Goal: Information Seeking & Learning: Understand process/instructions

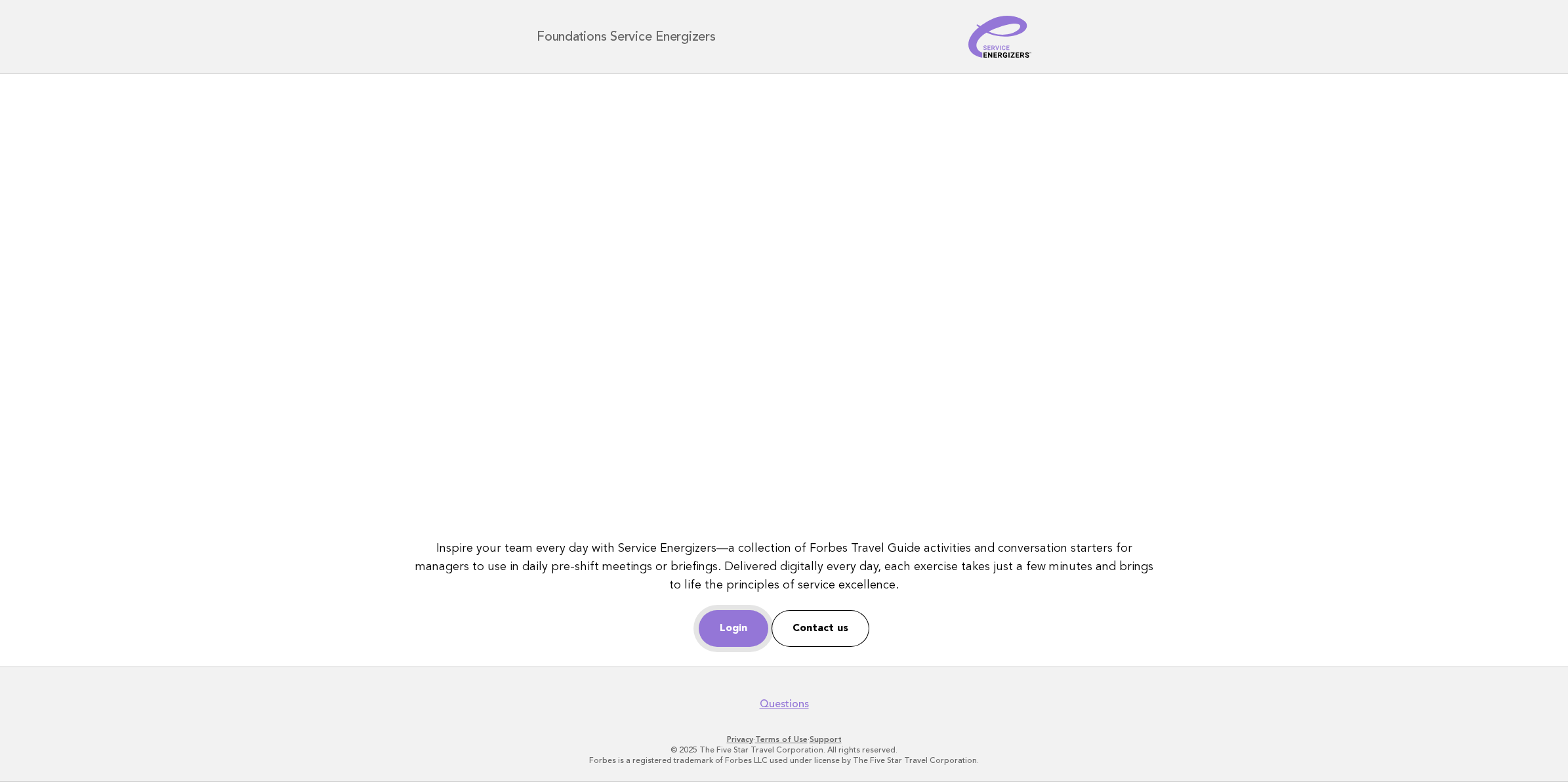
click at [724, 624] on link "Login" at bounding box center [733, 628] width 69 height 37
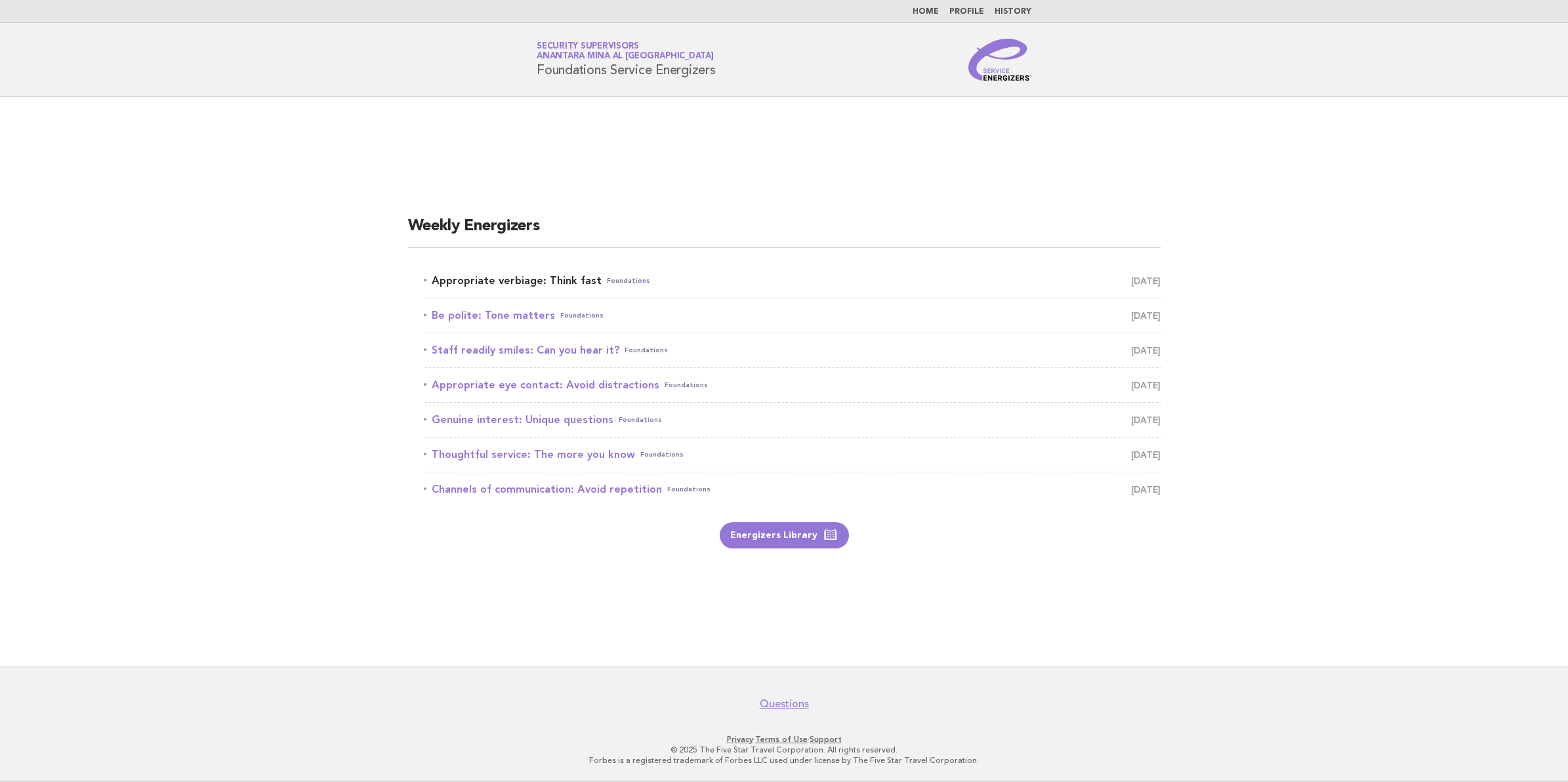
click at [443, 281] on link "Appropriate verbiage: Think fast Foundations September 19" at bounding box center [792, 280] width 737 height 19
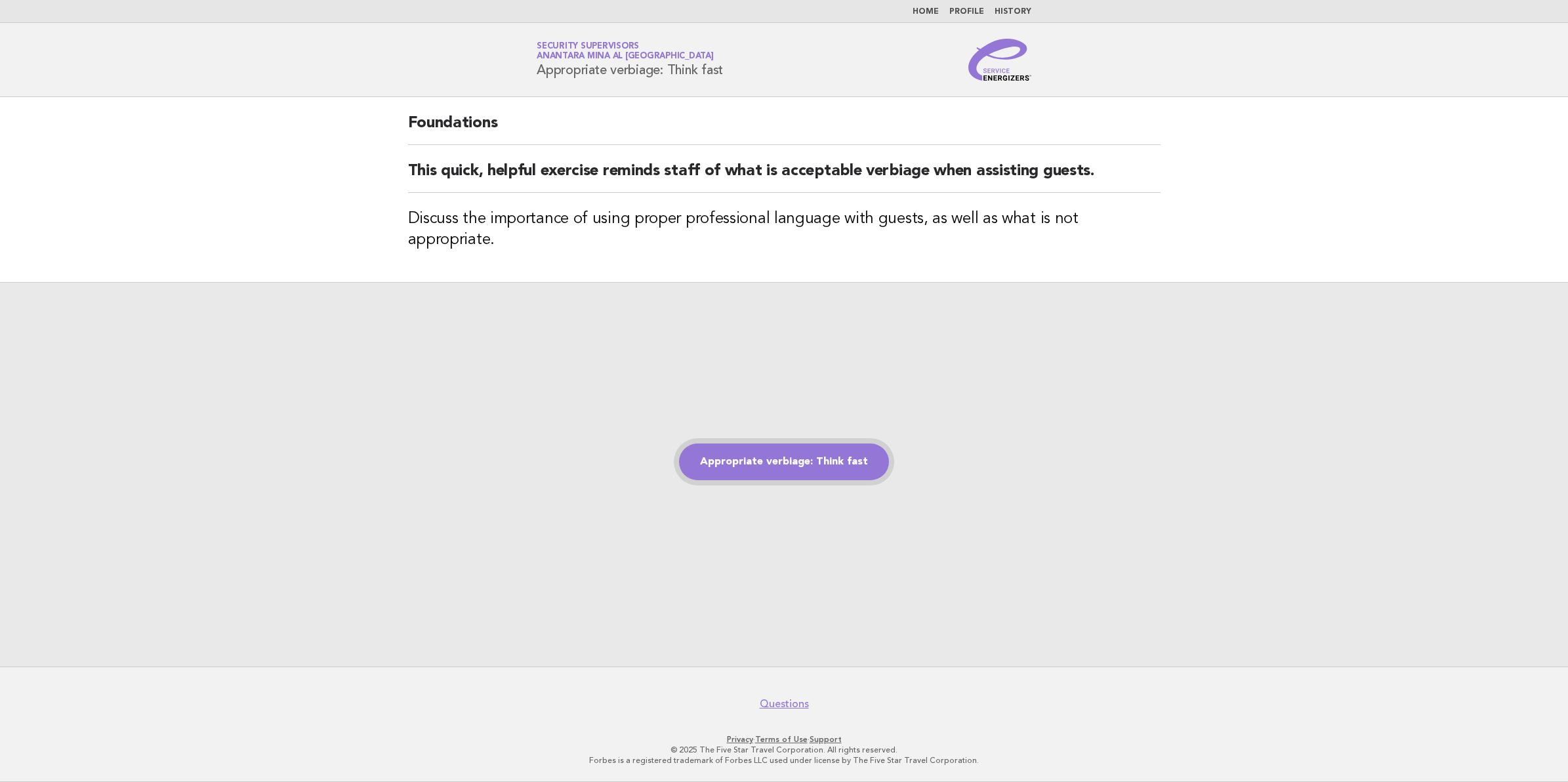
click at [800, 463] on link "Appropriate verbiage: Think fast" at bounding box center [784, 462] width 210 height 37
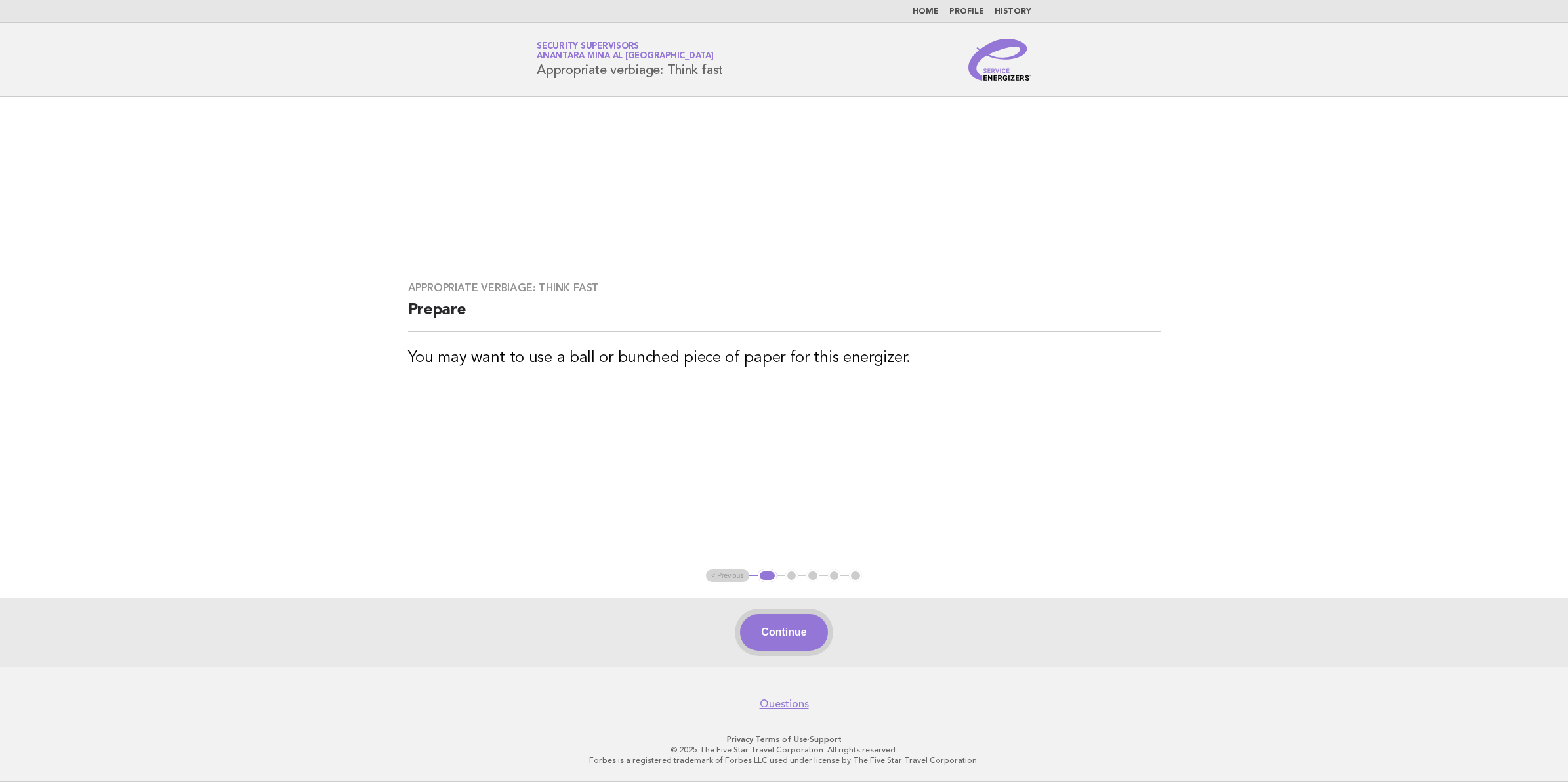
click at [777, 635] on button "Continue" at bounding box center [783, 633] width 87 height 37
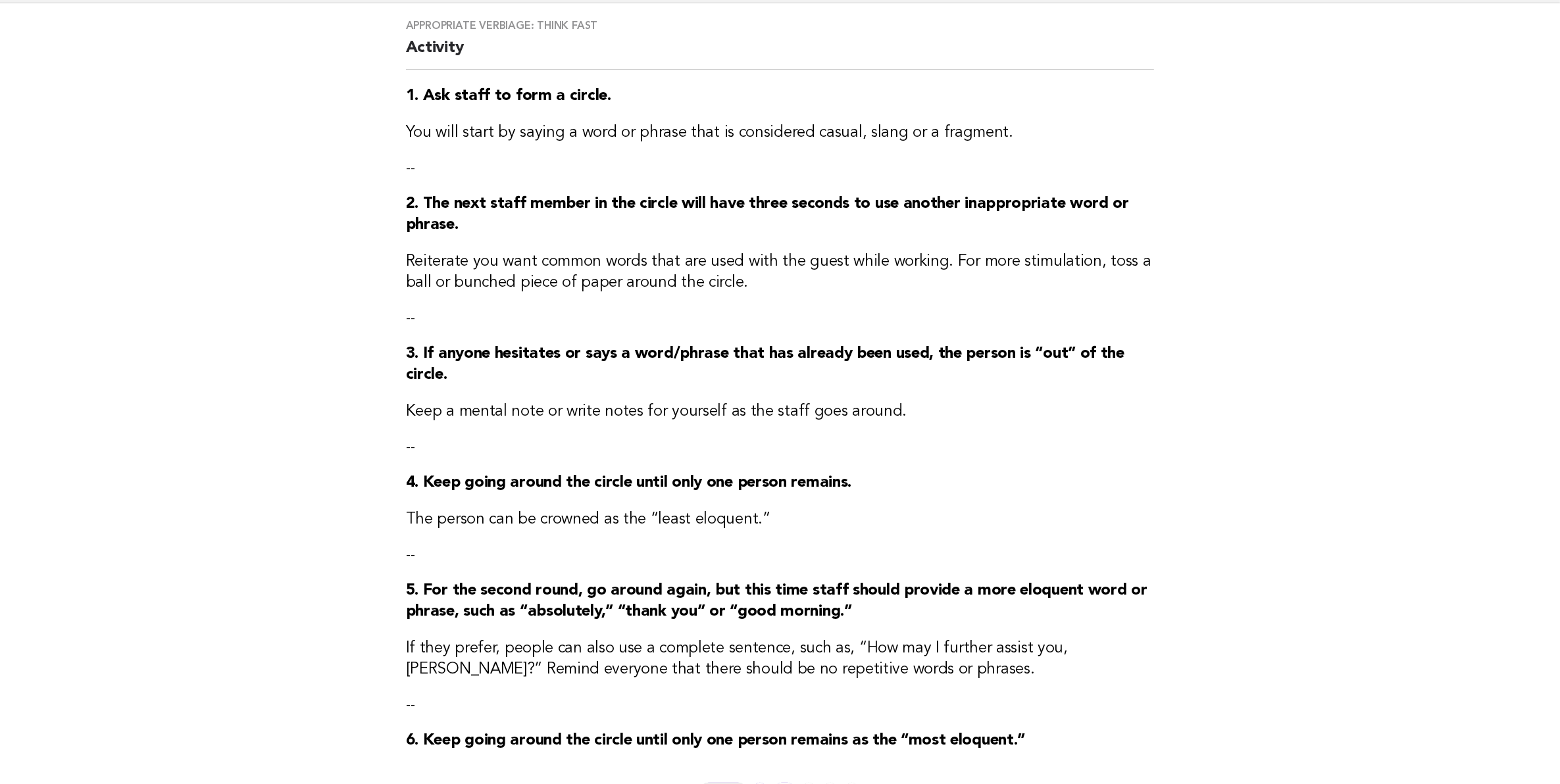
scroll to position [313, 0]
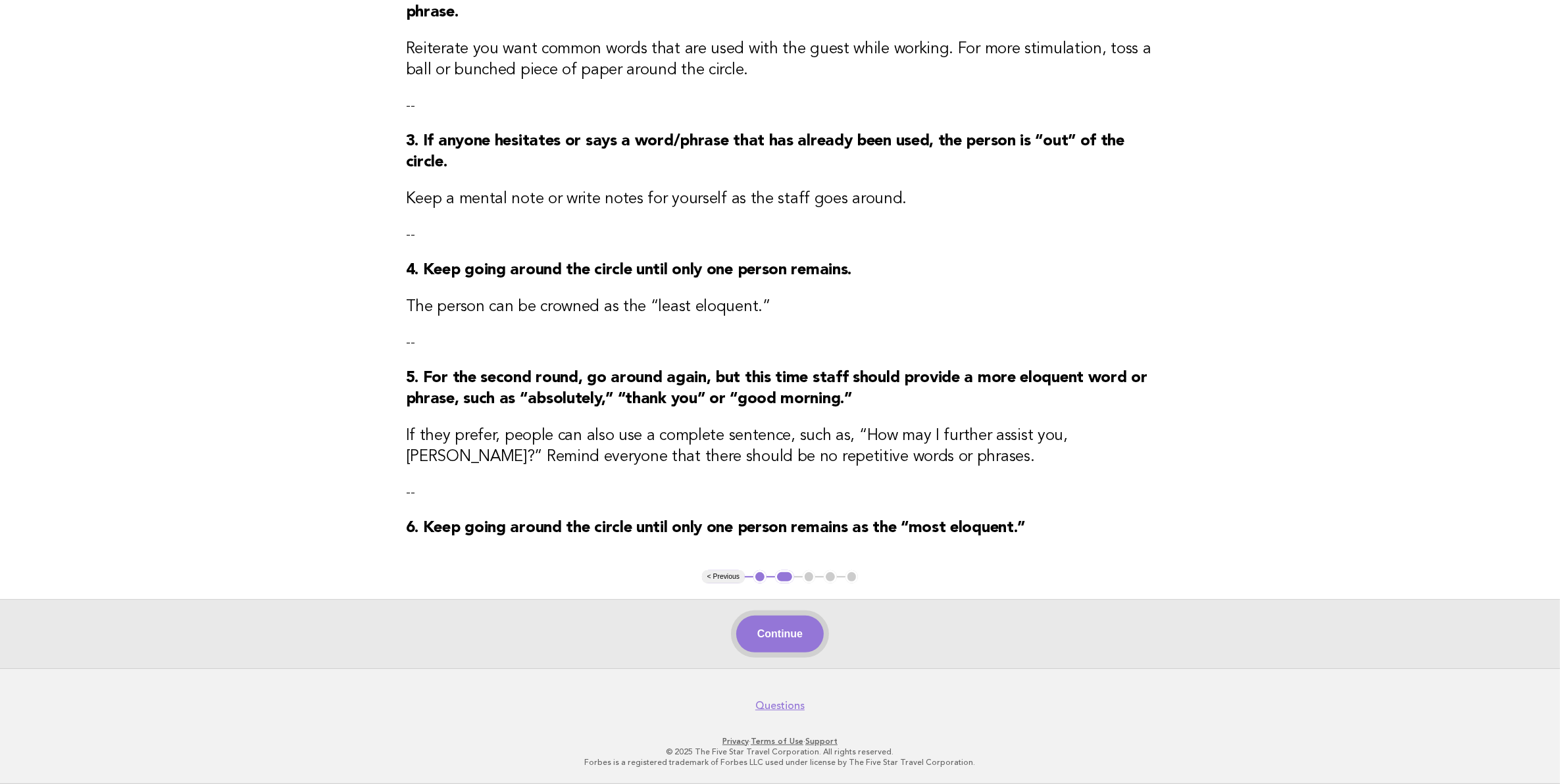
click at [777, 623] on button "Continue" at bounding box center [780, 634] width 87 height 37
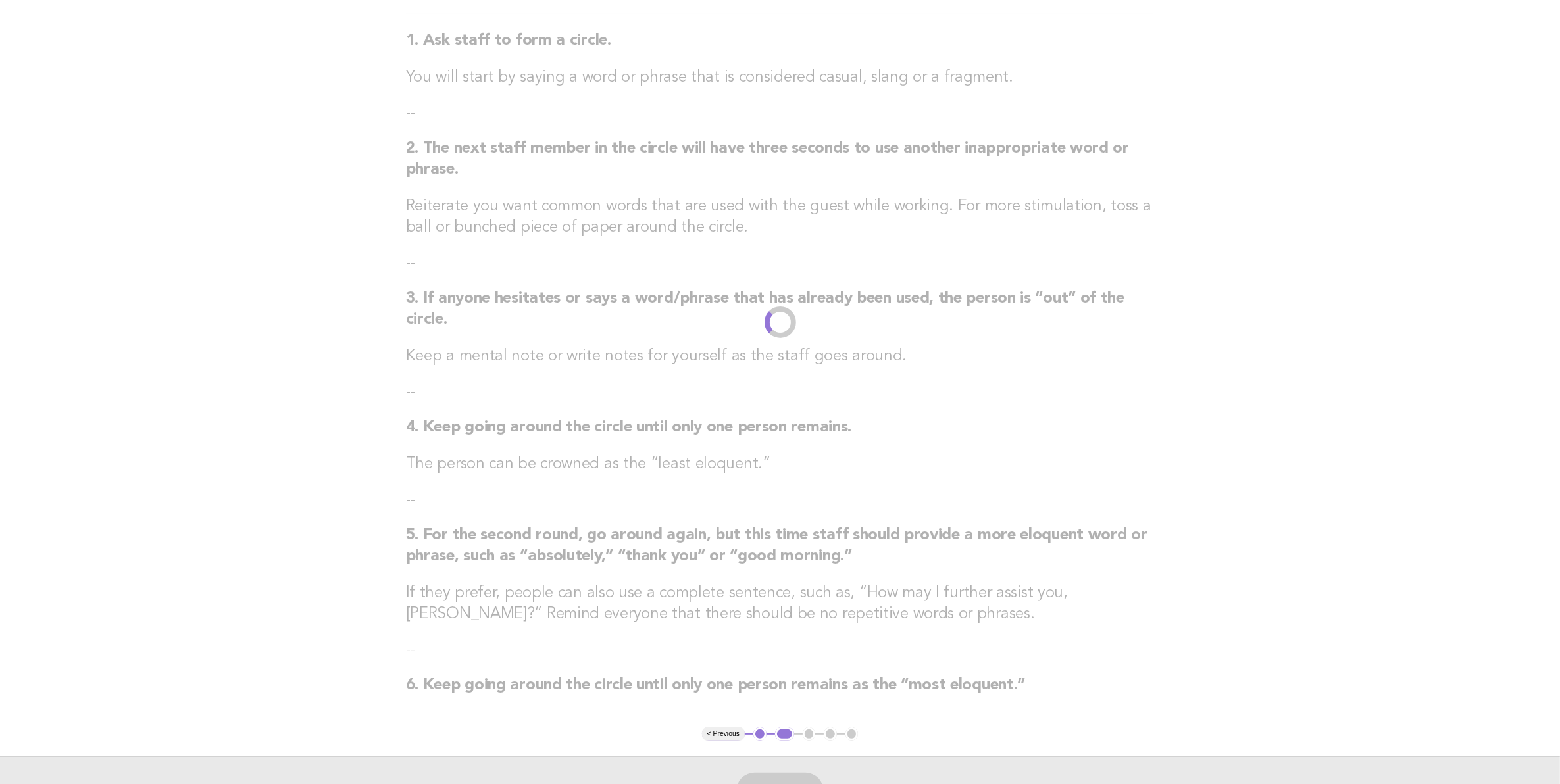
scroll to position [0, 0]
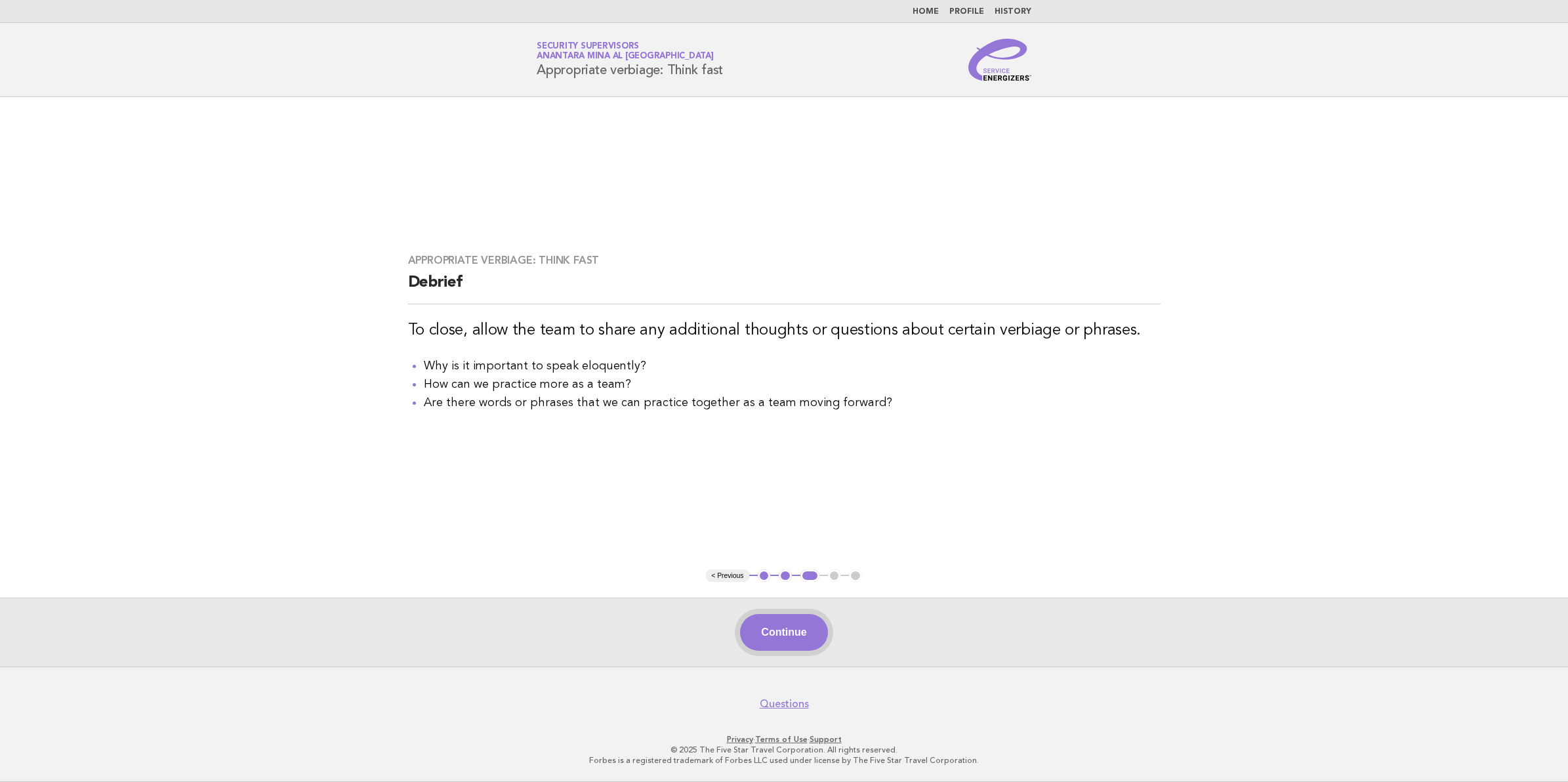
click at [805, 622] on button "Continue" at bounding box center [783, 633] width 87 height 37
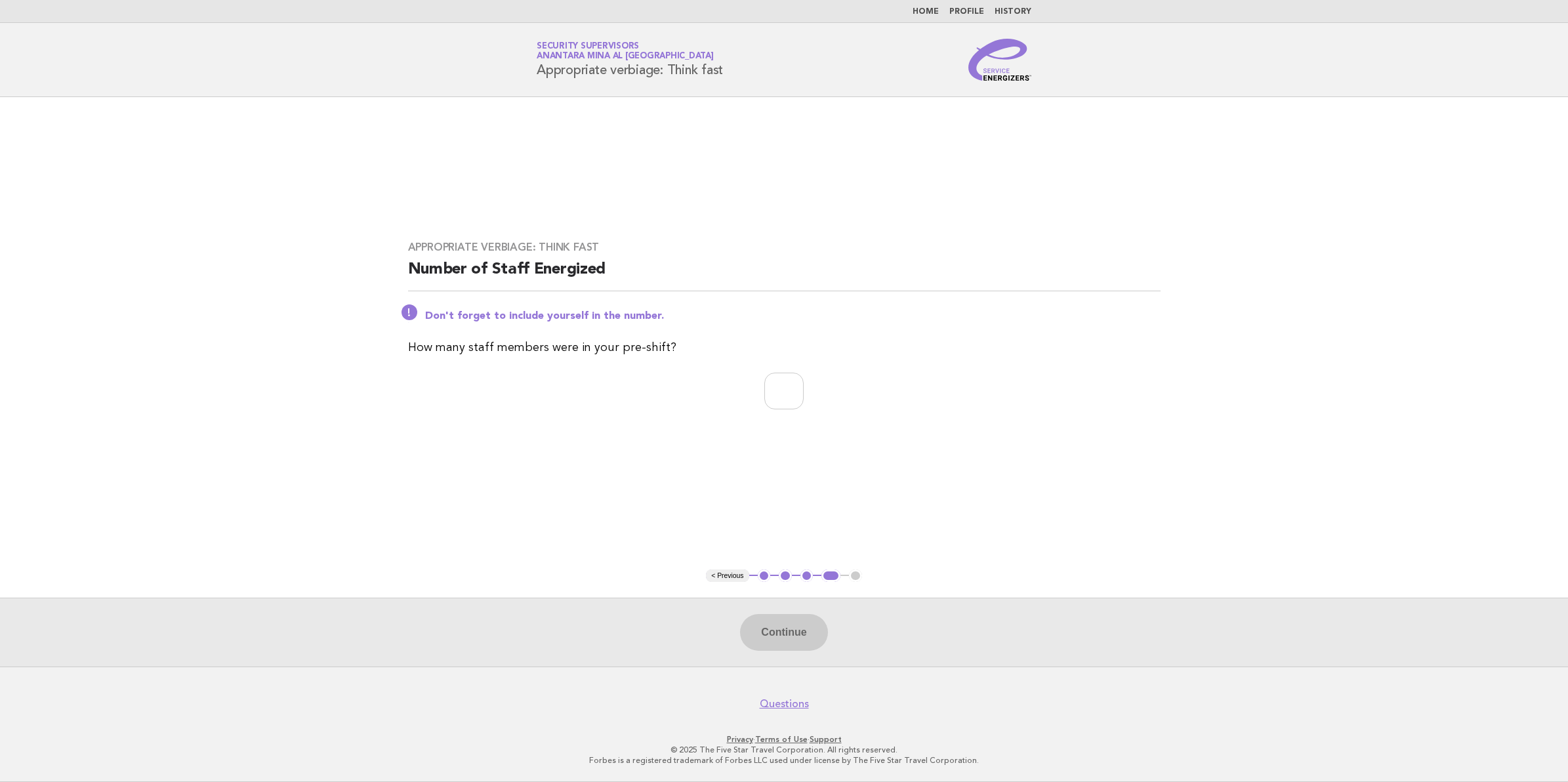
click at [720, 573] on button "< Previous" at bounding box center [727, 576] width 42 height 13
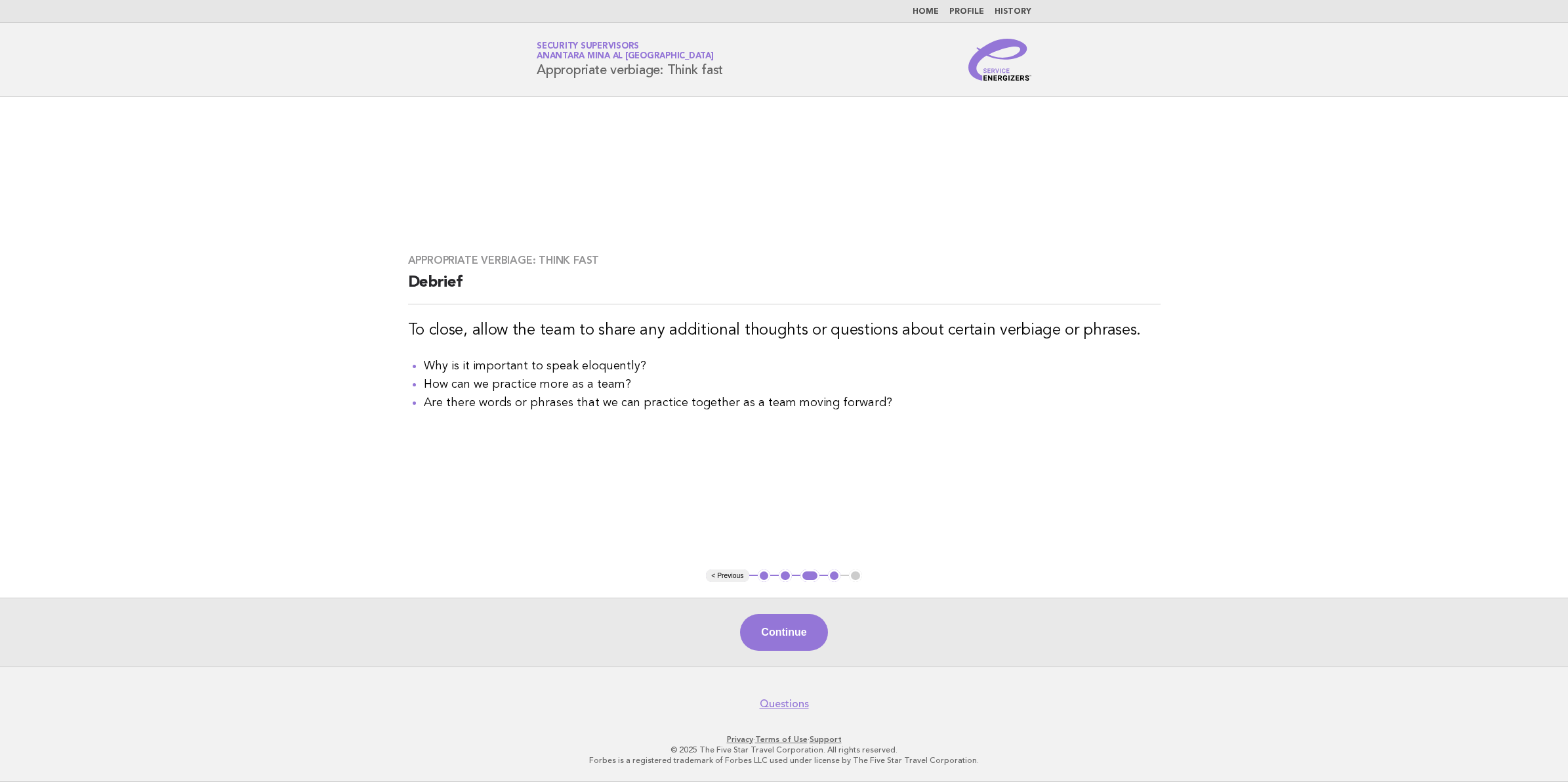
click at [720, 573] on button "< Previous" at bounding box center [727, 576] width 42 height 13
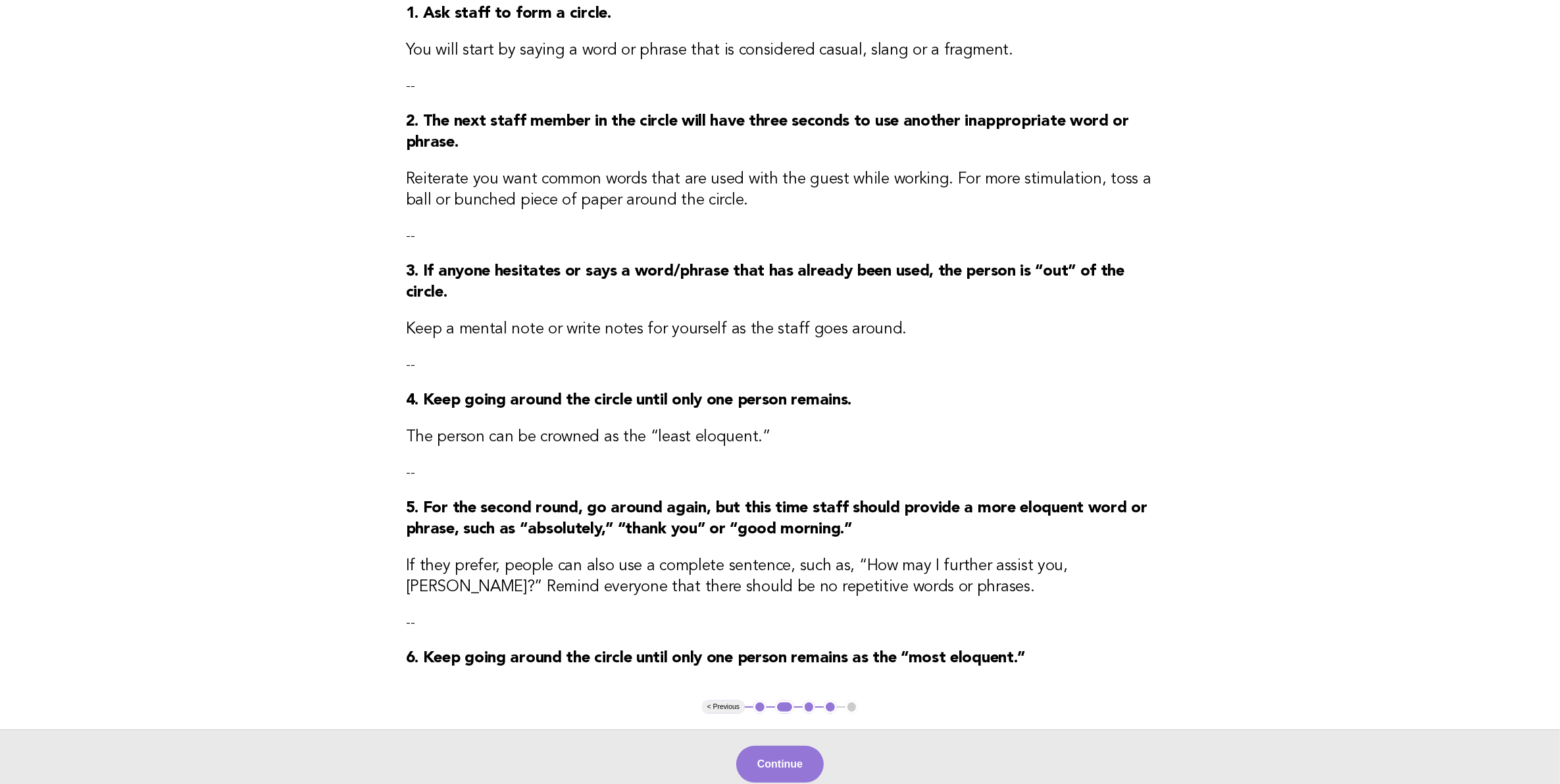
scroll to position [313, 0]
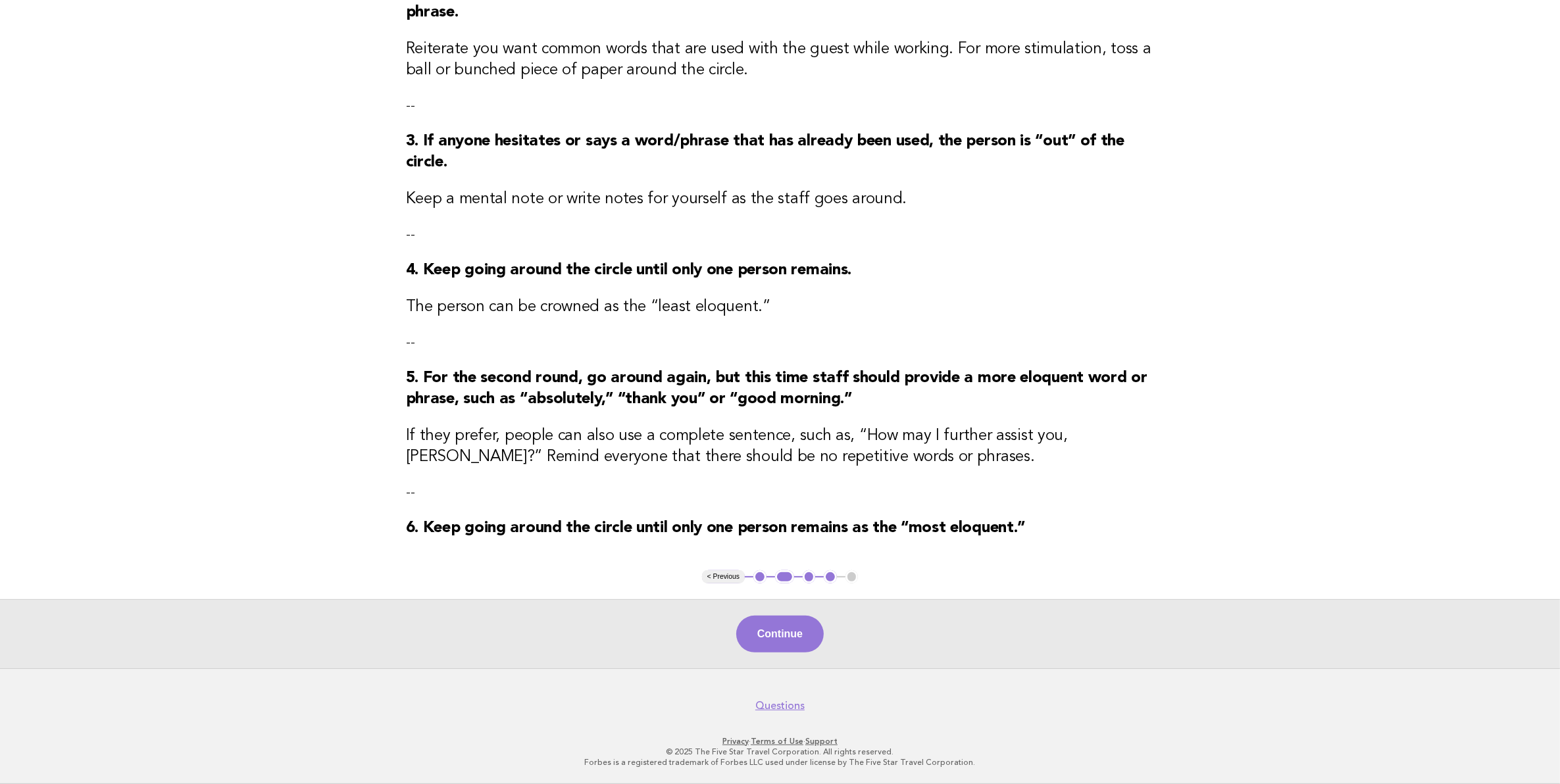
click at [704, 576] on button "< Previous" at bounding box center [723, 576] width 43 height 13
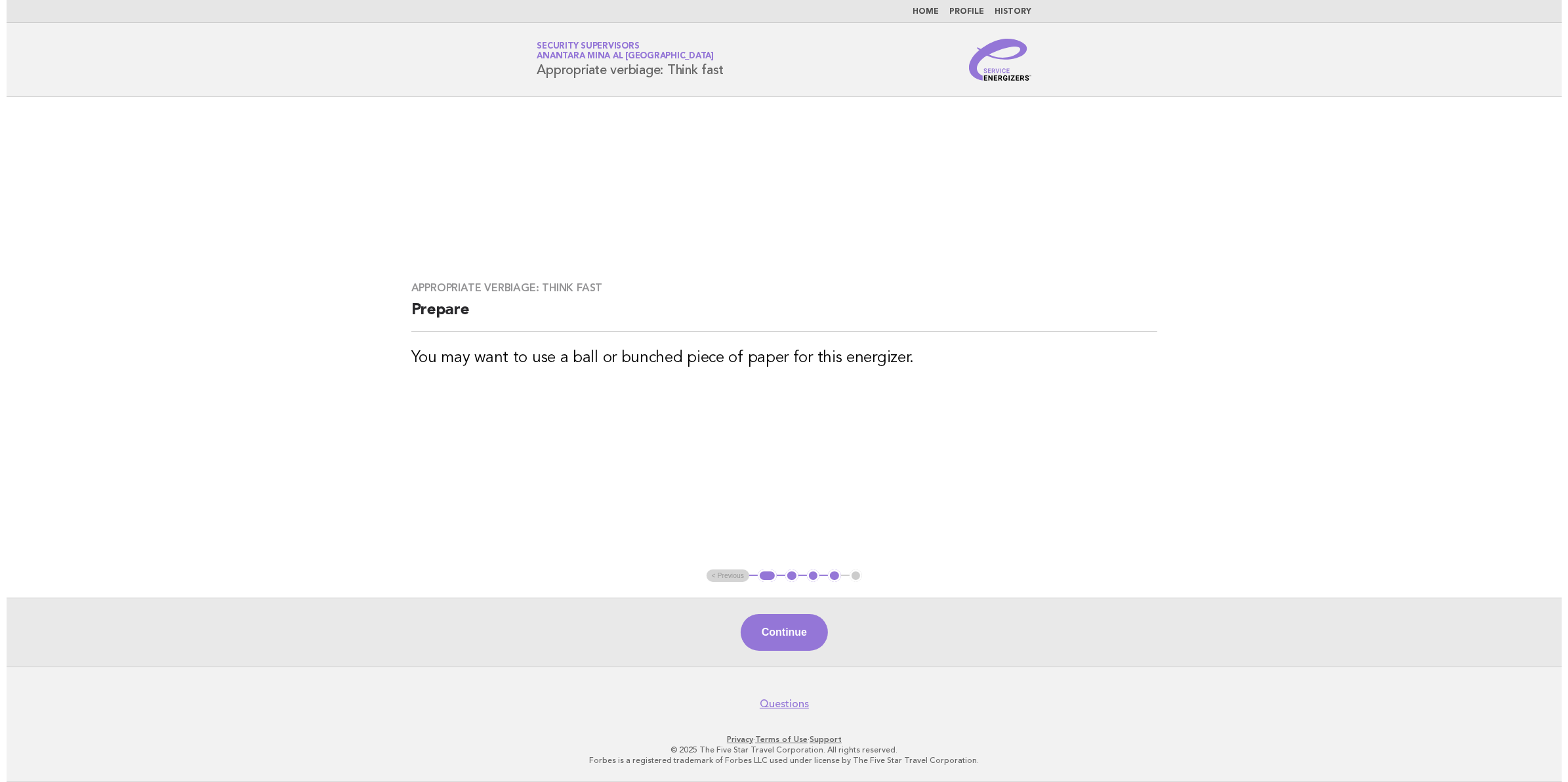
scroll to position [0, 0]
click at [725, 579] on ul "< Previous 1 2 3 4 5" at bounding box center [784, 576] width 156 height 13
drag, startPoint x: 417, startPoint y: 283, endPoint x: 720, endPoint y: 415, distance: 330.5
click at [720, 415] on main "Appropriate verbiage: Think fast Prepare You may want to use a ball or bunched …" at bounding box center [784, 382] width 1568 height 570
click at [444, 378] on div "Appropriate verbiage: Think fast Prepare You may want to use a ball or bunched …" at bounding box center [784, 333] width 784 height 134
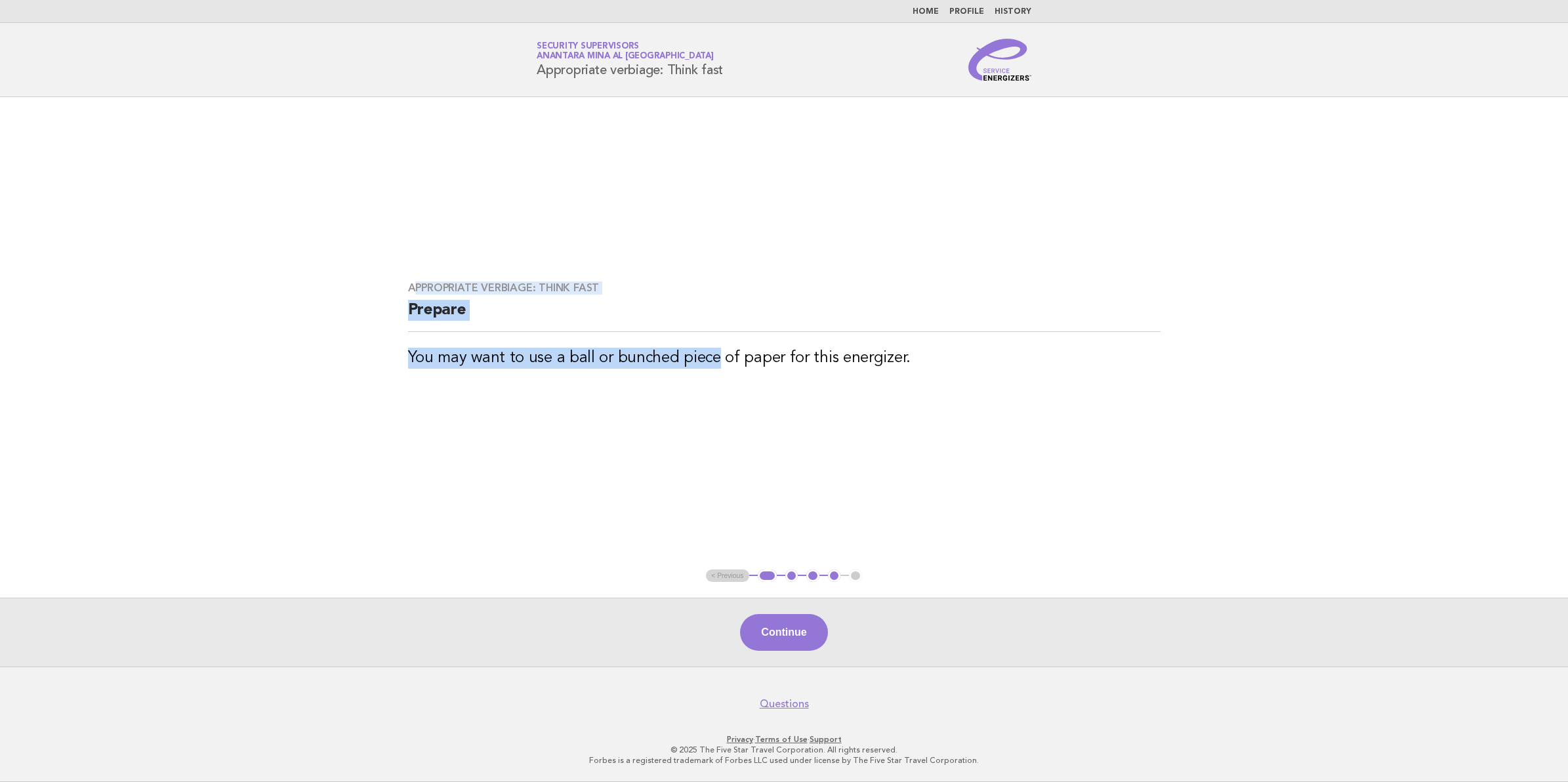
drag, startPoint x: 411, startPoint y: 284, endPoint x: 715, endPoint y: 363, distance: 314.1
click at [715, 363] on div "Appropriate verbiage: Think fast Prepare You may want to use a ball or bunched …" at bounding box center [784, 333] width 784 height 134
drag, startPoint x: 715, startPoint y: 363, endPoint x: 489, endPoint y: 369, distance: 226.1
click at [546, 410] on main "Appropriate verbiage: Think fast Prepare You may want to use a ball or bunched …" at bounding box center [784, 382] width 1568 height 570
drag, startPoint x: 404, startPoint y: 283, endPoint x: 935, endPoint y: 366, distance: 537.4
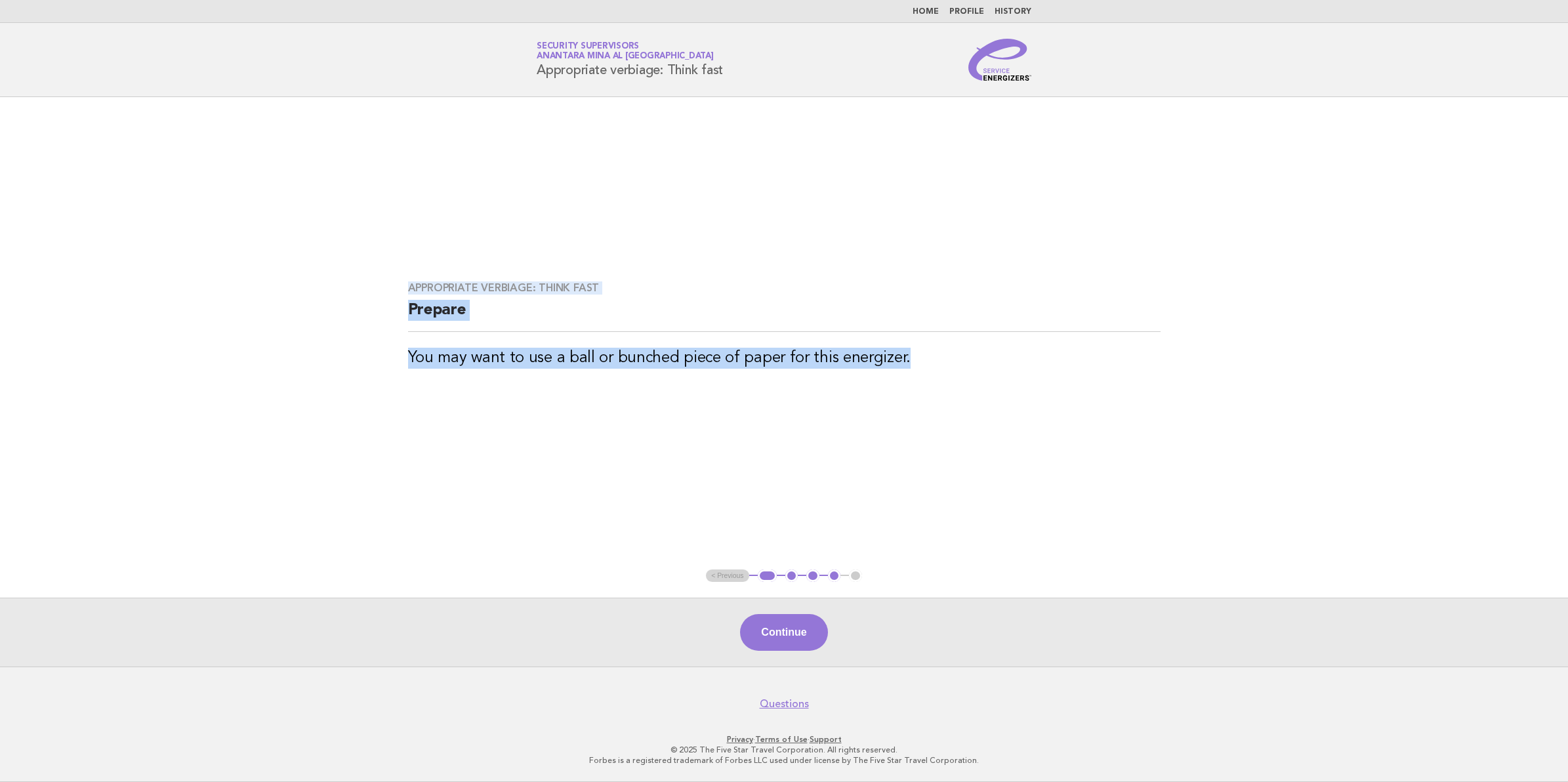
click at [935, 366] on div "Appropriate verbiage: Think fast Prepare You may want to use a ball or bunched …" at bounding box center [784, 333] width 784 height 134
copy div "Appropriate verbiage: Think fast Prepare You may want to use a ball or bunched …"
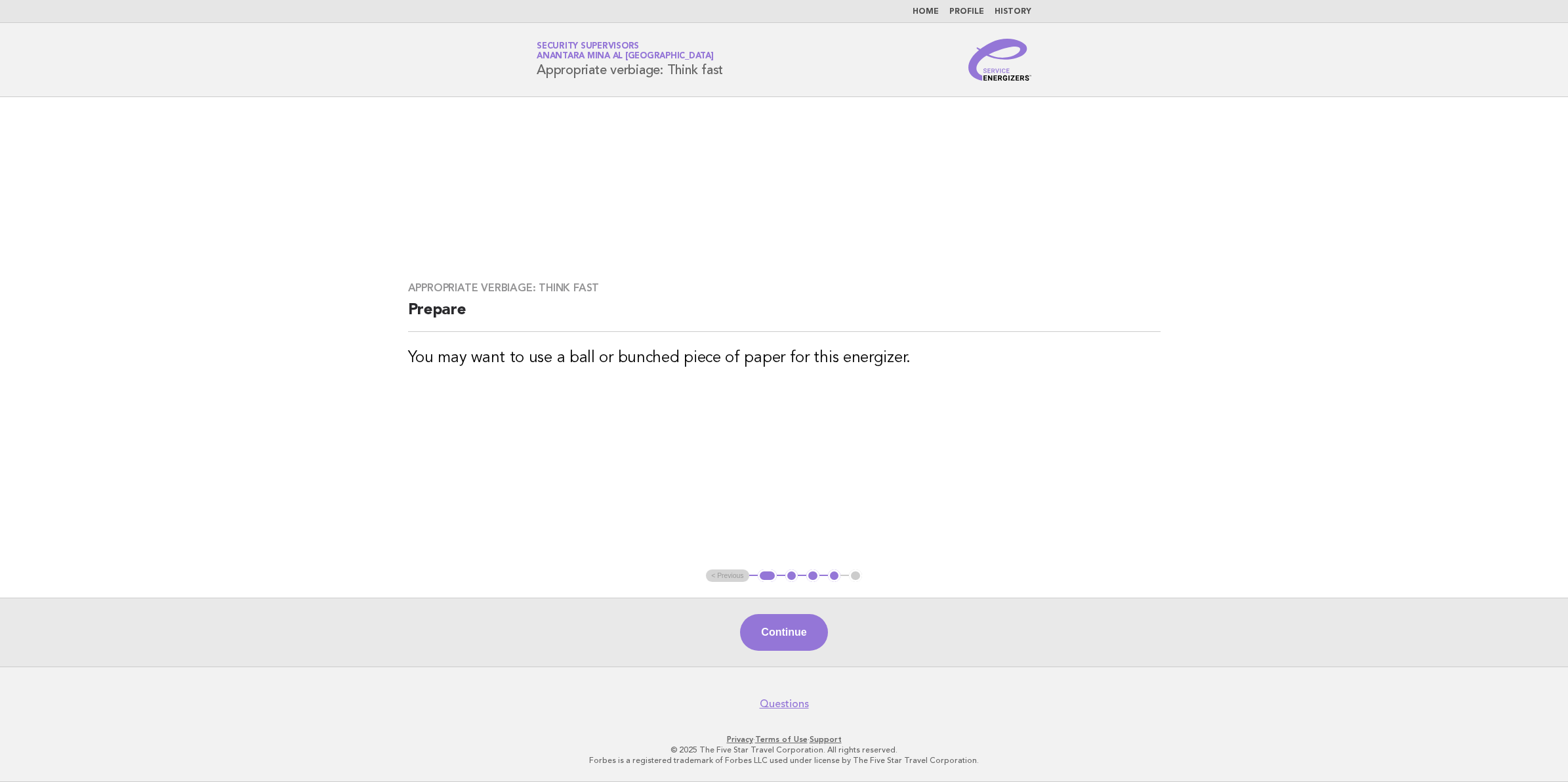
click at [719, 589] on main "Appropriate verbiage: Think fast Prepare You may want to use a ball or bunched …" at bounding box center [784, 382] width 1568 height 570
click at [720, 577] on ul "< Previous 1 2 3 4 5" at bounding box center [784, 576] width 156 height 13
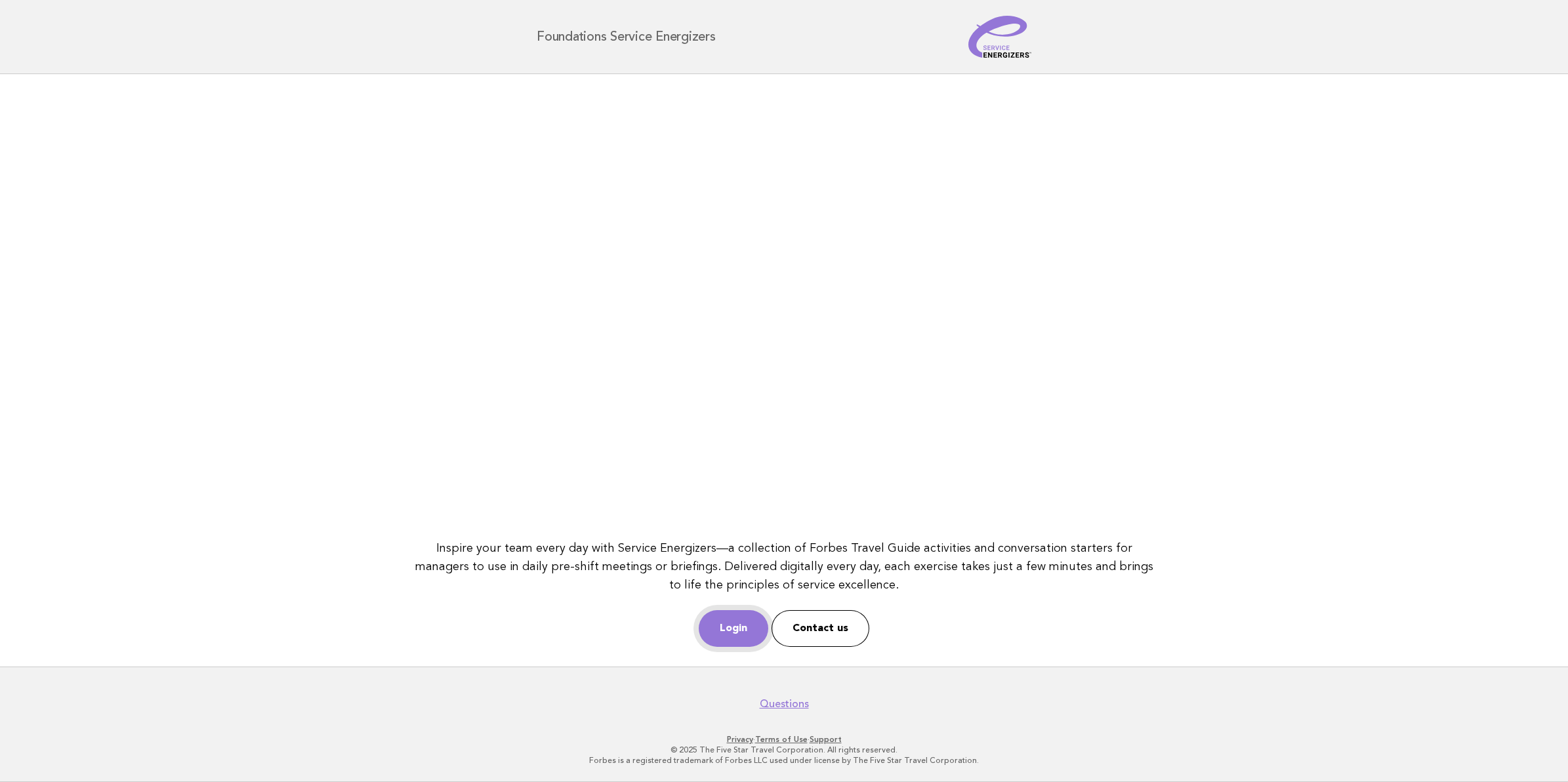
click at [733, 617] on link "Login" at bounding box center [733, 628] width 69 height 37
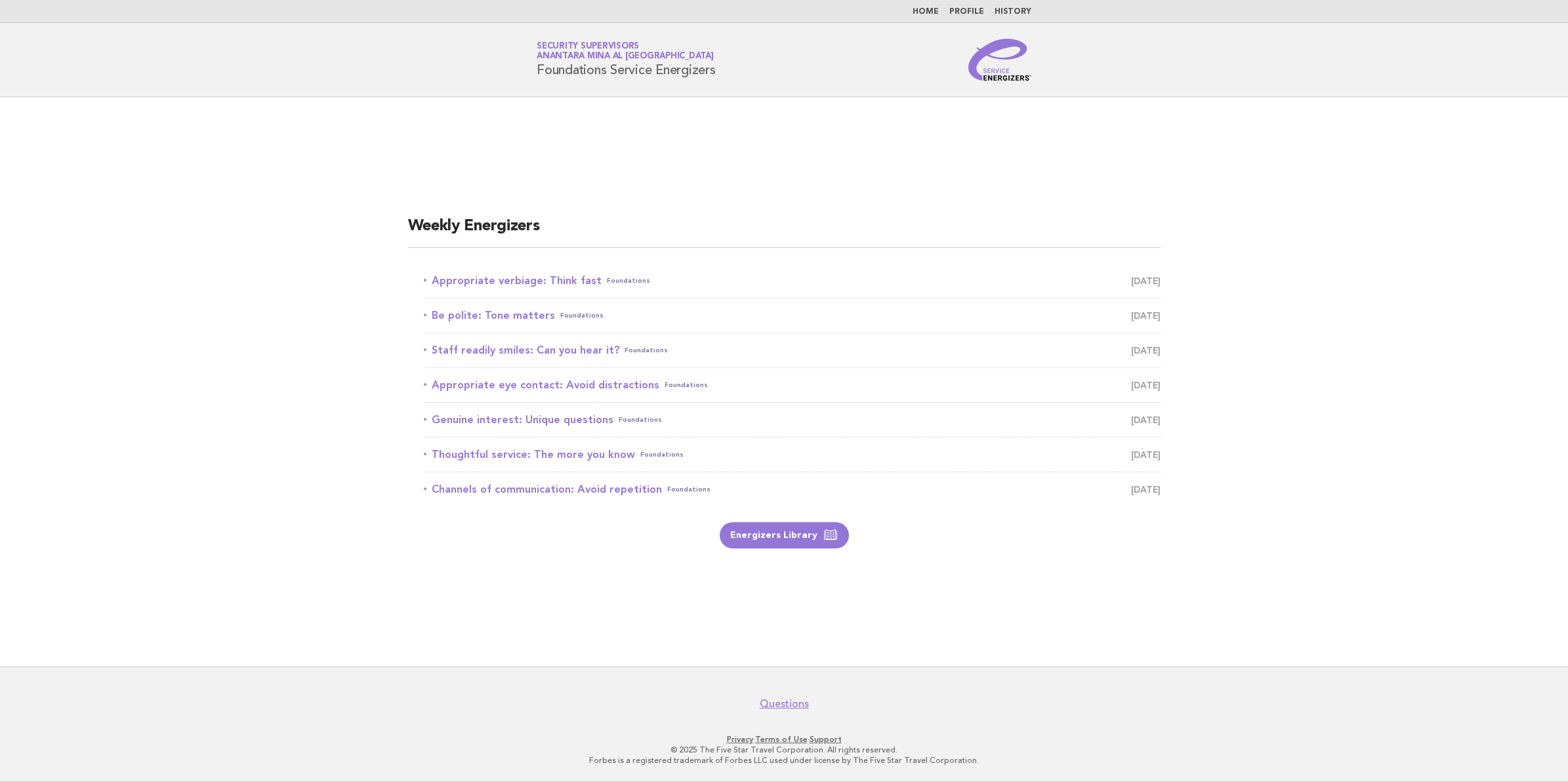
click at [489, 267] on li "Appropriate verbiage: Think fast Foundations [DATE]" at bounding box center [792, 281] width 737 height 35
click at [485, 274] on link "Appropriate verbiage: Think fast Foundations [DATE]" at bounding box center [792, 280] width 737 height 19
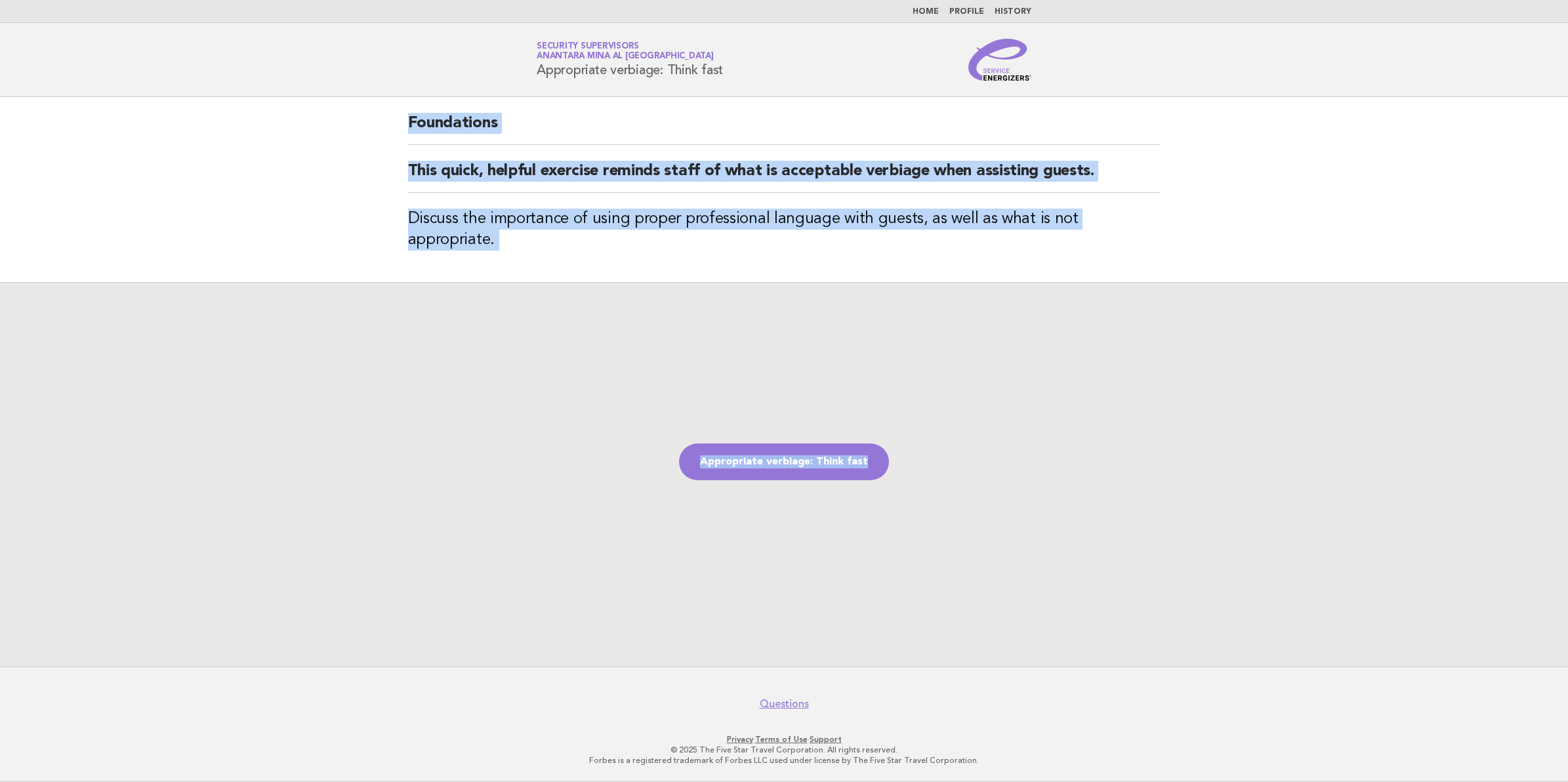
drag, startPoint x: 407, startPoint y: 118, endPoint x: 1182, endPoint y: 262, distance: 788.3
click at [1182, 262] on main "Foundations This quick, helpful exercise reminds staff of what is acceptable ve…" at bounding box center [784, 382] width 1568 height 570
copy main "Foundations This quick, helpful exercise reminds staff of what is acceptable ve…"
click at [903, 648] on div "Appropriate verbiage: Think fast" at bounding box center [784, 474] width 1568 height 384
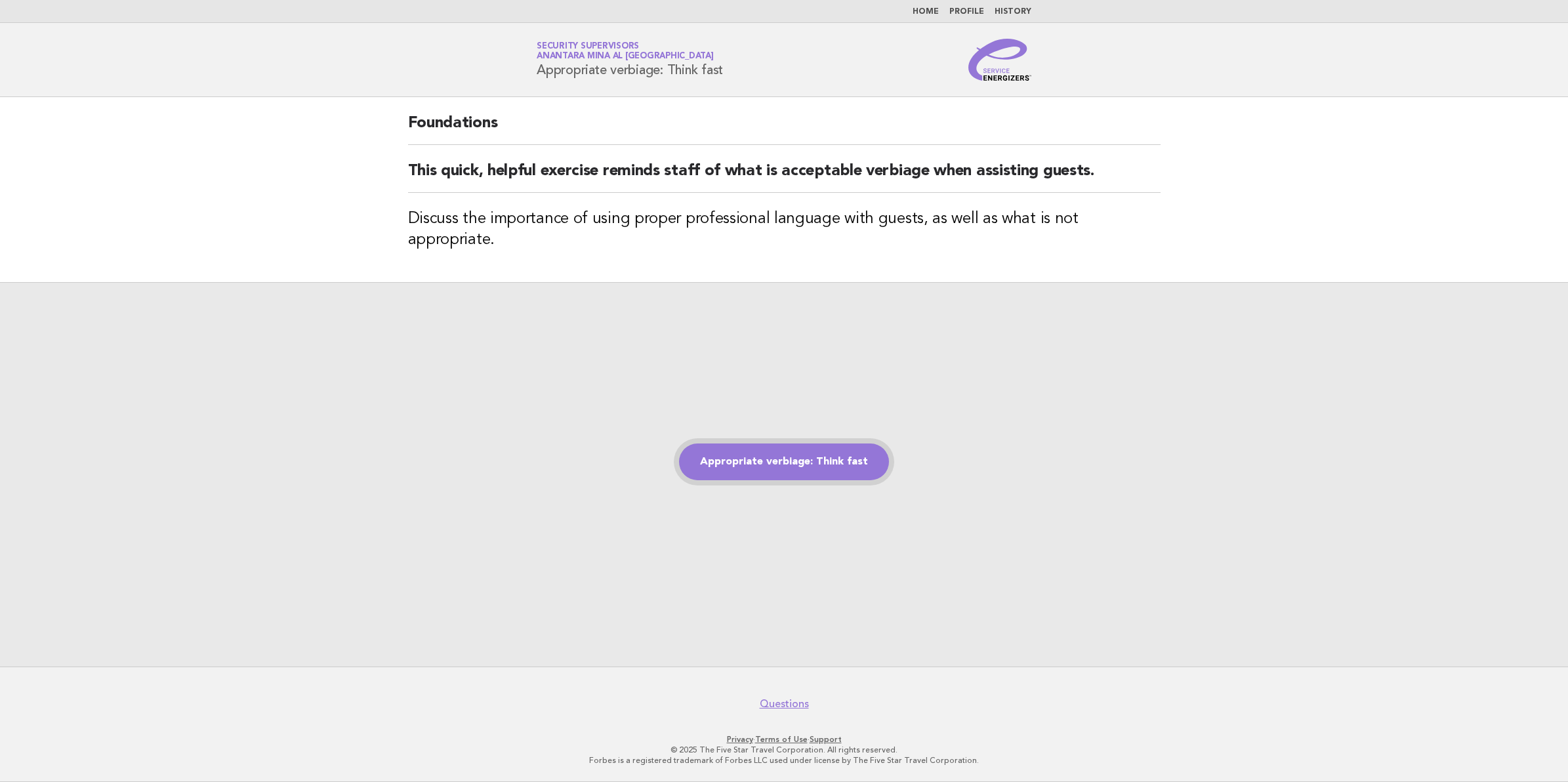
click at [794, 450] on link "Appropriate verbiage: Think fast" at bounding box center [784, 462] width 210 height 37
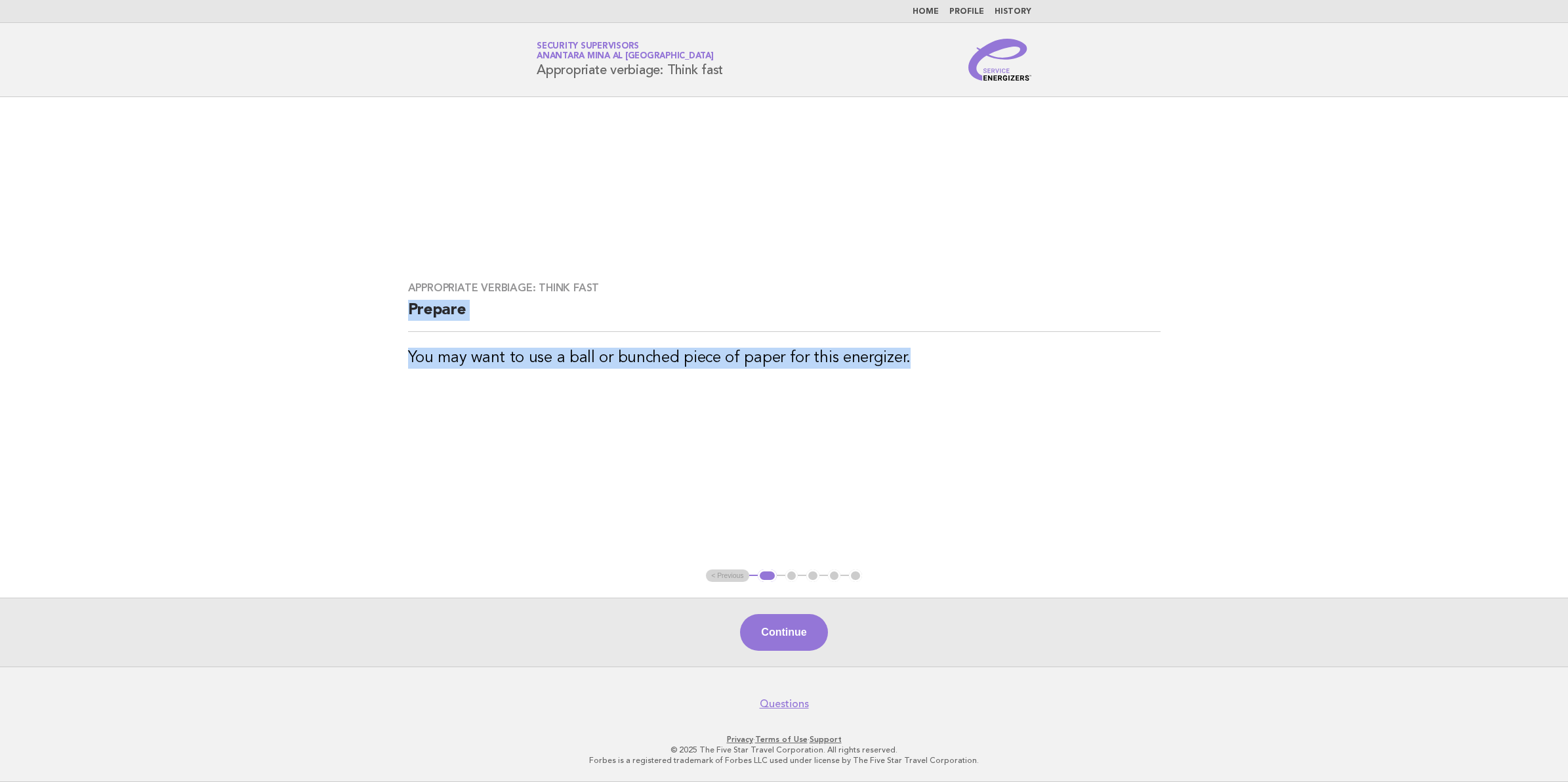
drag, startPoint x: 411, startPoint y: 306, endPoint x: 925, endPoint y: 381, distance: 519.4
click at [925, 381] on div "Appropriate verbiage: Think fast Prepare You may want to use a ball or bunched …" at bounding box center [784, 333] width 784 height 134
copy div "Prepare You may want to use a ball or bunched piece of paper for this energizer."
click at [778, 644] on button "Continue" at bounding box center [783, 633] width 87 height 37
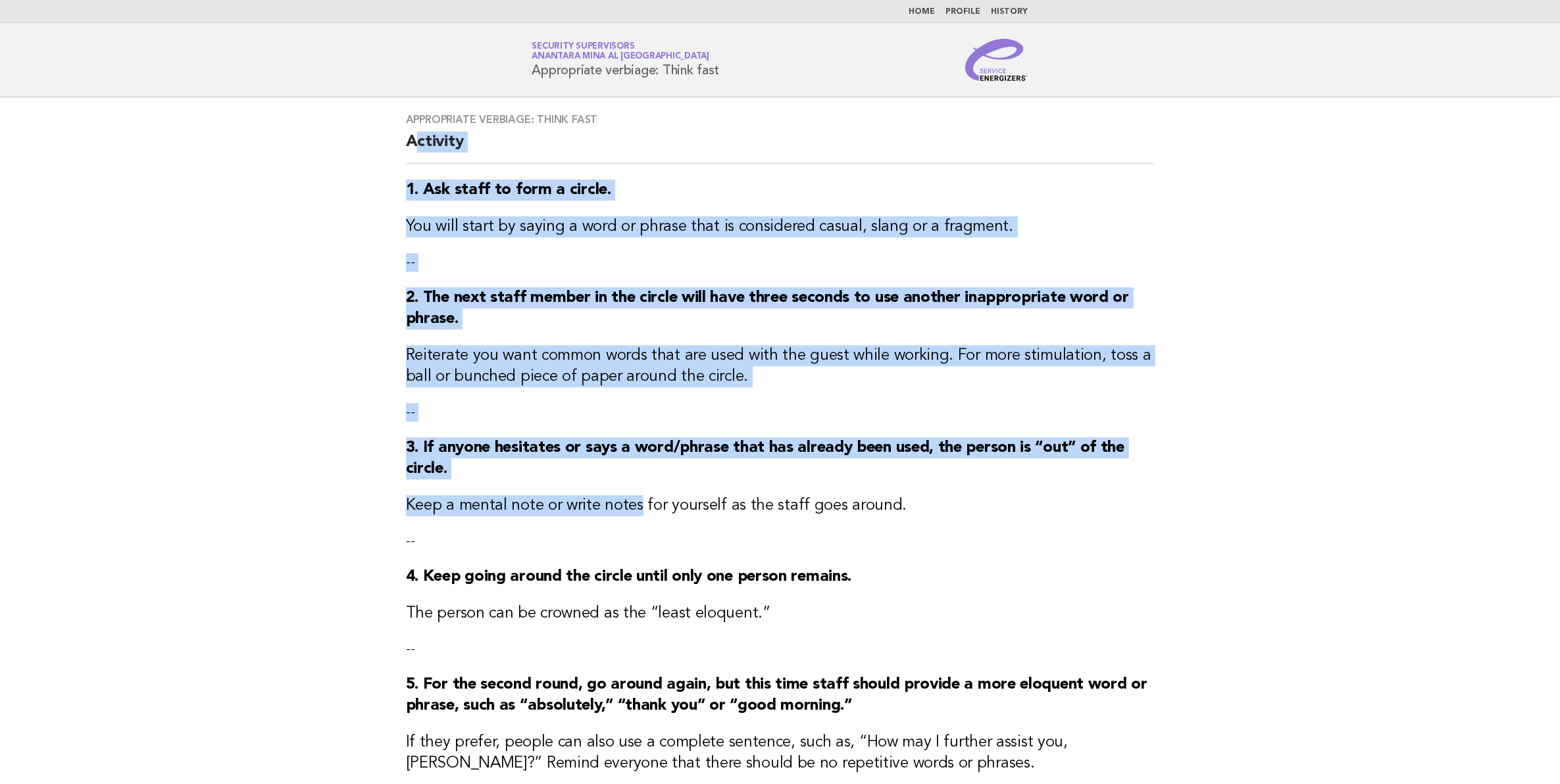
drag, startPoint x: 411, startPoint y: 140, endPoint x: 637, endPoint y: 502, distance: 426.8
click at [637, 502] on div "Appropriate verbiage: Think fast Activity 1. Ask staff to form a circle. You wi…" at bounding box center [780, 487] width 780 height 779
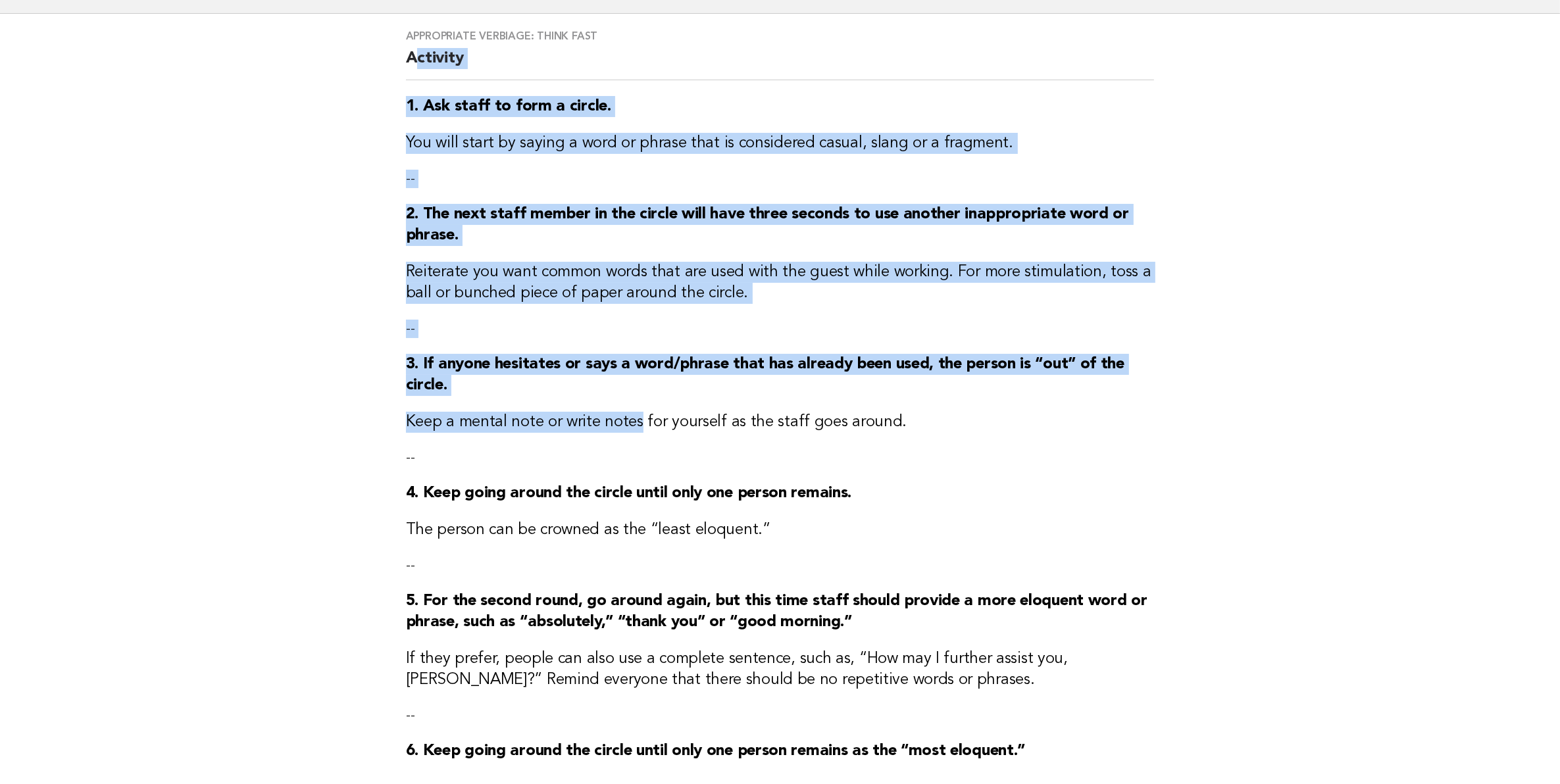
scroll to position [313, 0]
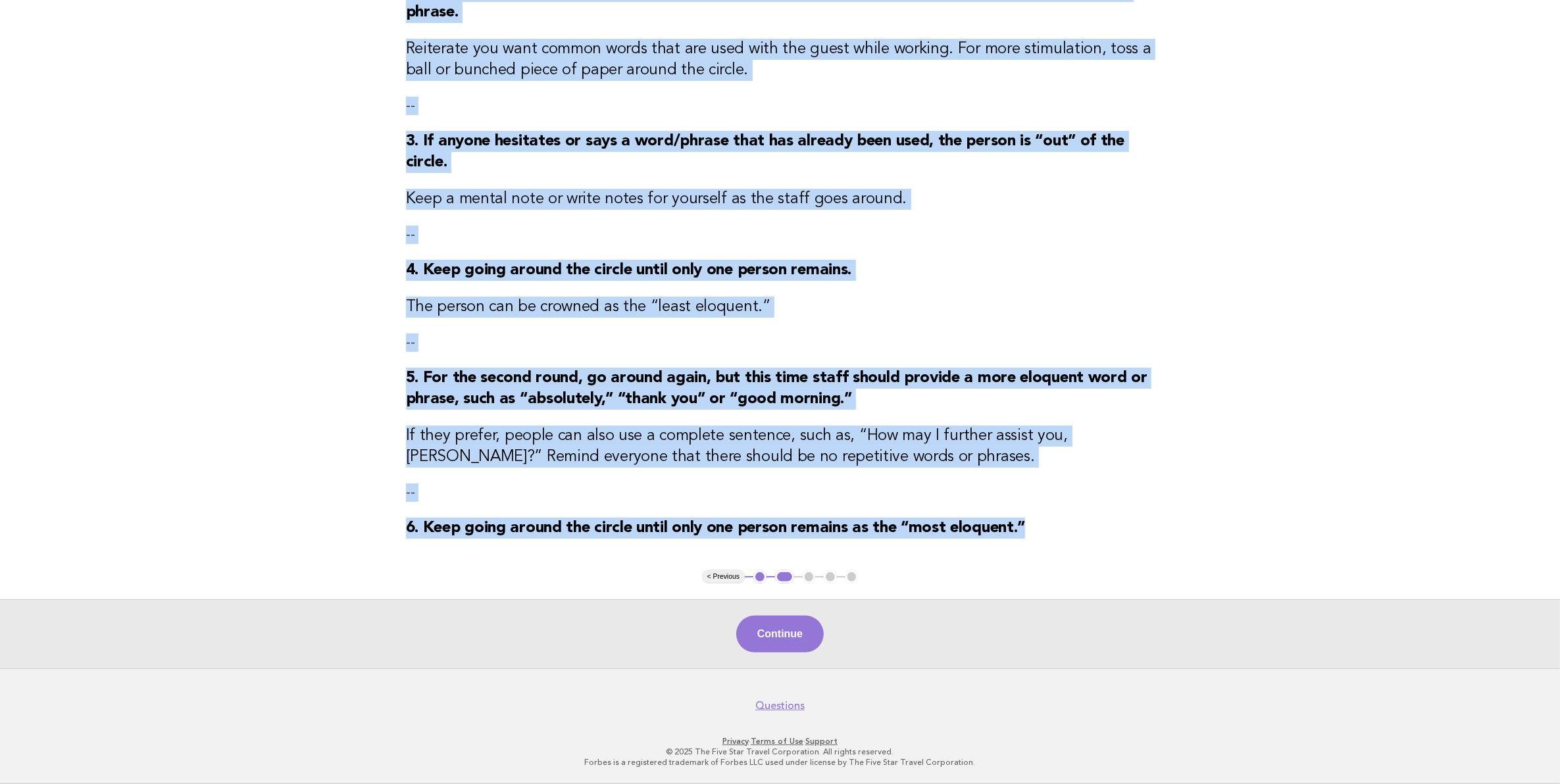
drag, startPoint x: 406, startPoint y: 135, endPoint x: 1089, endPoint y: 530, distance: 789.0
click at [1089, 530] on div "Appropriate verbiage: Think fast Activity 1. Ask staff to form a circle. You wi…" at bounding box center [780, 181] width 780 height 779
copy div "Loremips 4. Dol sitam co adip e seddoe. Tem inci utlab et dolore m aliq en admi…"
click at [760, 635] on button "Continue" at bounding box center [780, 634] width 87 height 37
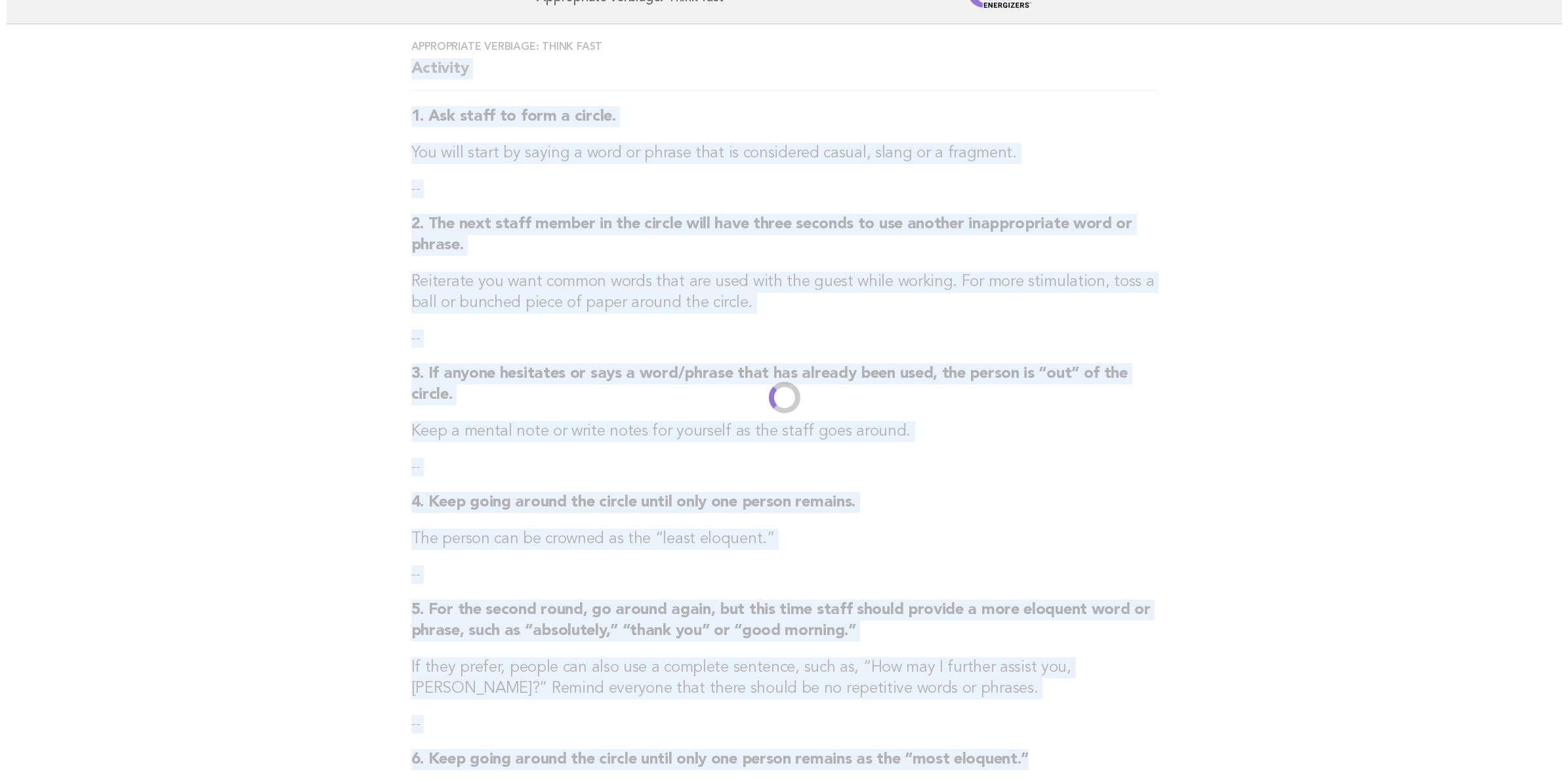
scroll to position [0, 0]
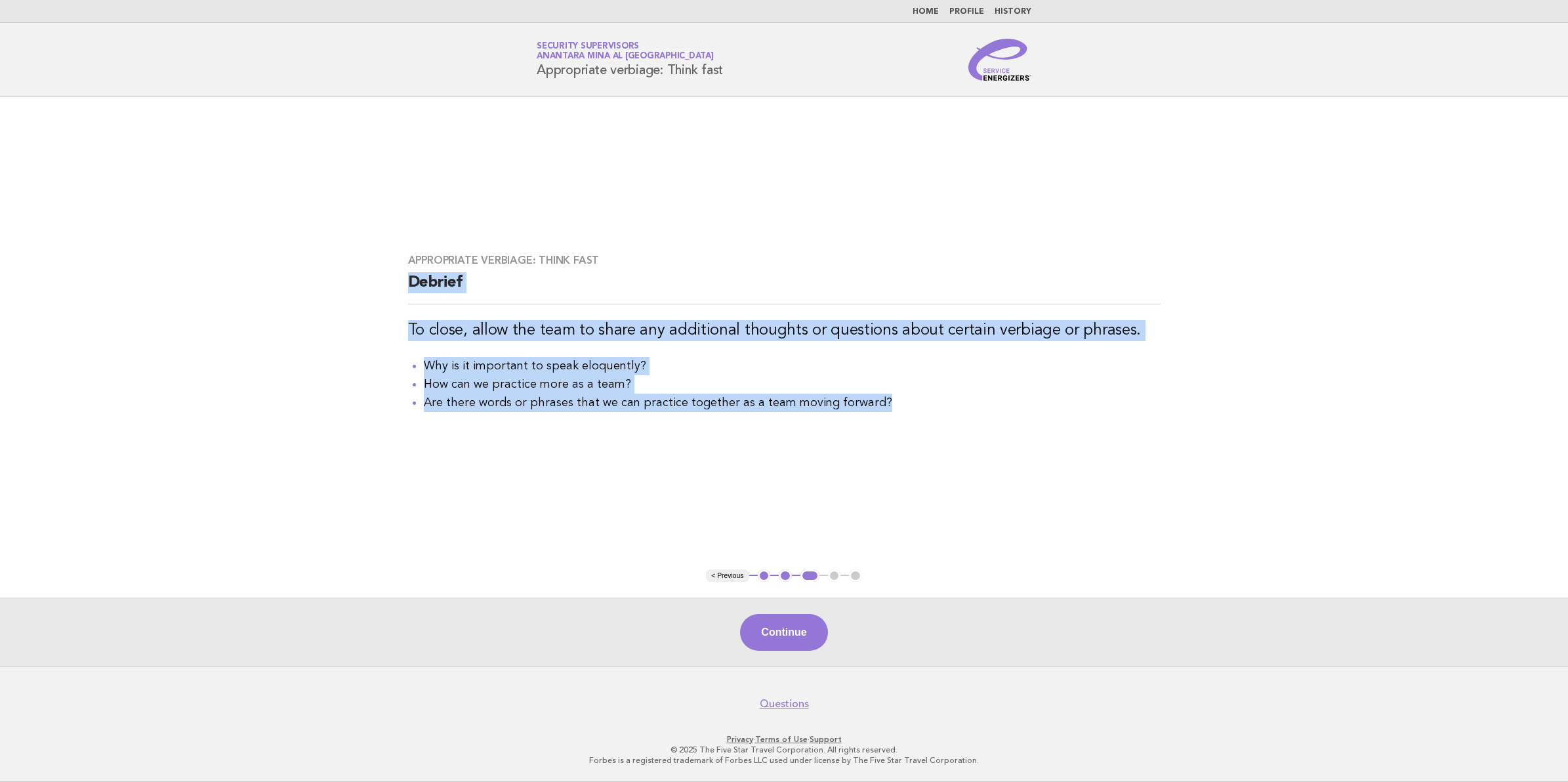
drag, startPoint x: 411, startPoint y: 276, endPoint x: 909, endPoint y: 457, distance: 529.9
click at [909, 457] on main "Appropriate verbiage: Think fast Debrief To close, allow the team to share any …" at bounding box center [784, 382] width 1568 height 570
copy div "Debrief To close, allow the team to share any additional thoughts or questions …"
